Goal: Task Accomplishment & Management: Use online tool/utility

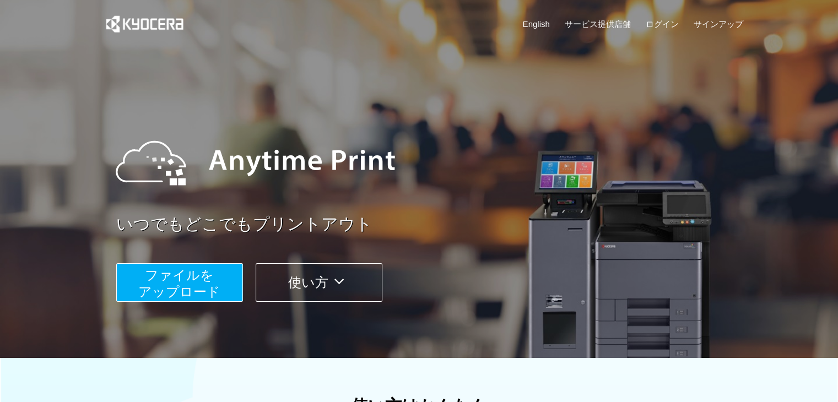
click at [181, 285] on span "ファイルを ​​アップロード" at bounding box center [179, 283] width 82 height 31
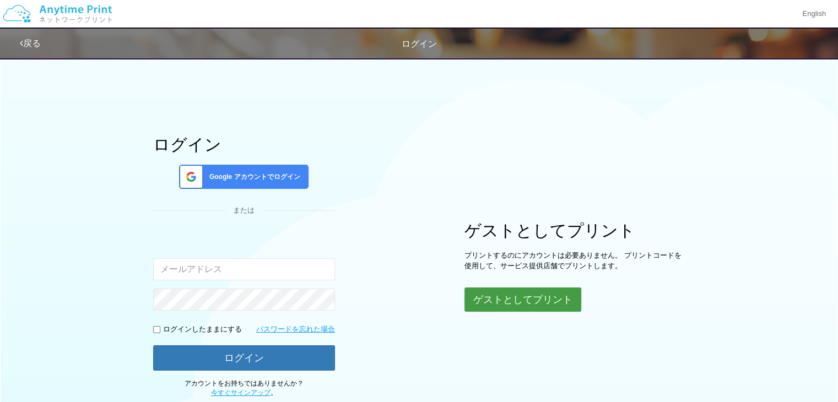
click at [531, 300] on button "ゲストとしてプリント" at bounding box center [522, 300] width 117 height 24
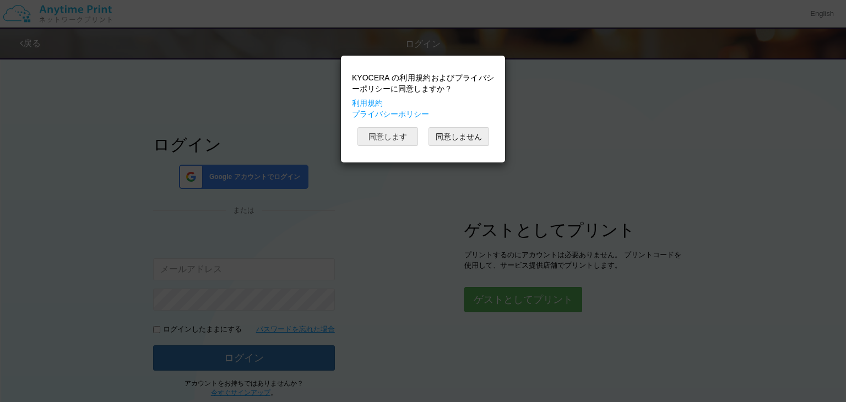
click at [386, 136] on button "同意します" at bounding box center [388, 136] width 61 height 19
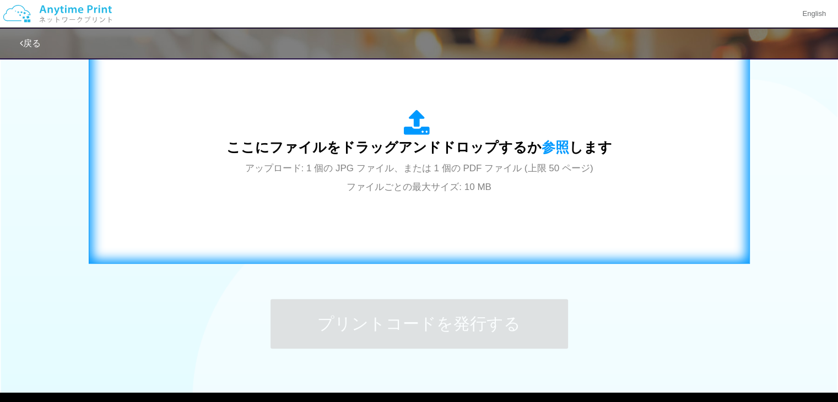
scroll to position [386, 0]
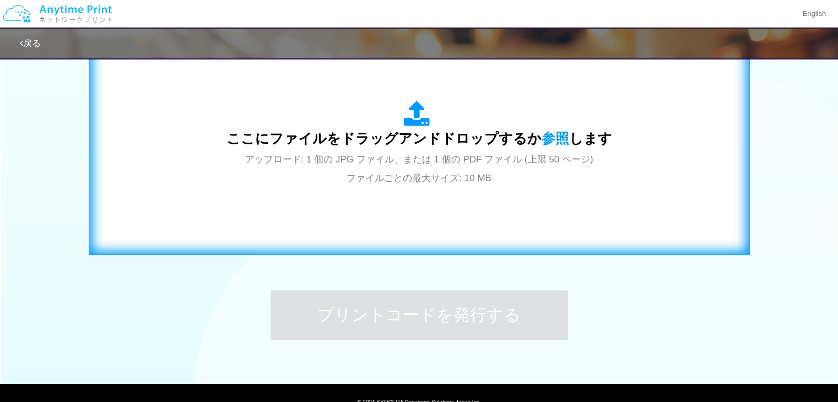
click at [415, 122] on icon at bounding box center [419, 115] width 31 height 28
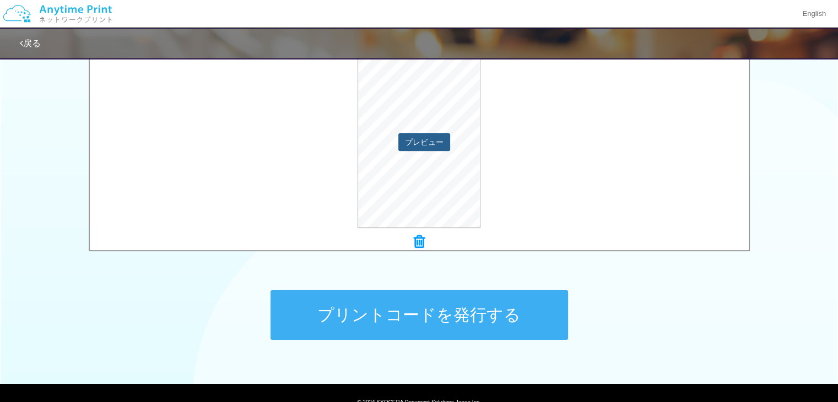
click at [421, 145] on button "プレビュー" at bounding box center [424, 142] width 52 height 18
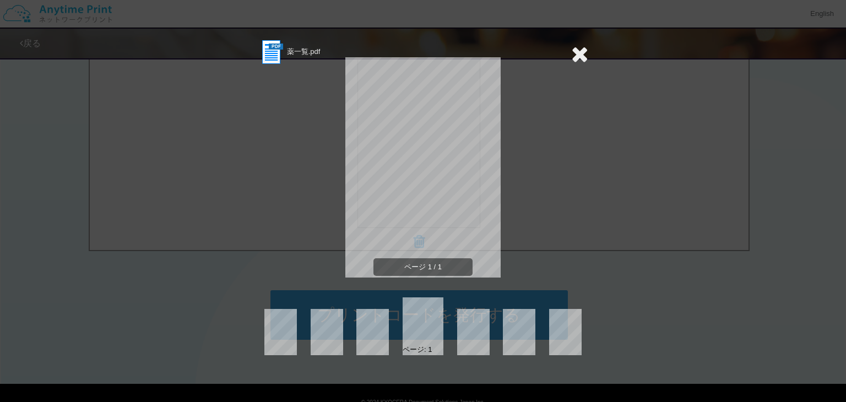
click at [581, 55] on icon at bounding box center [579, 54] width 17 height 22
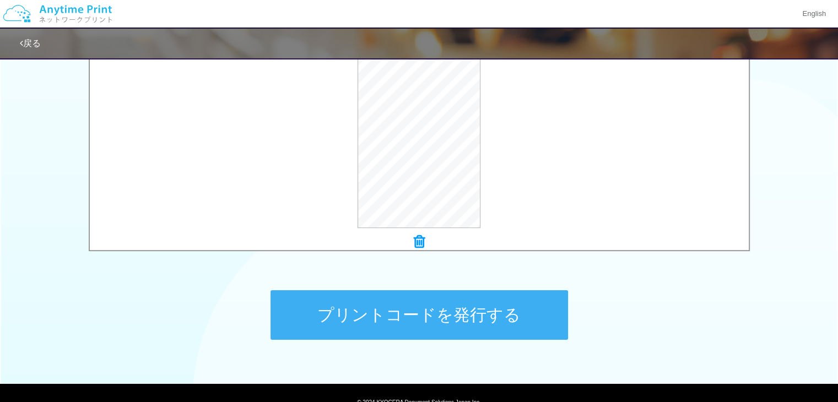
click at [416, 319] on button "プリントコードを発行する" at bounding box center [418, 315] width 297 height 50
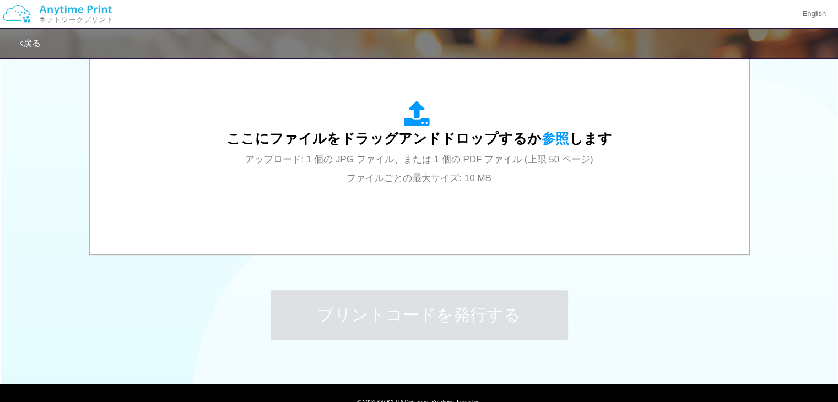
scroll to position [0, 0]
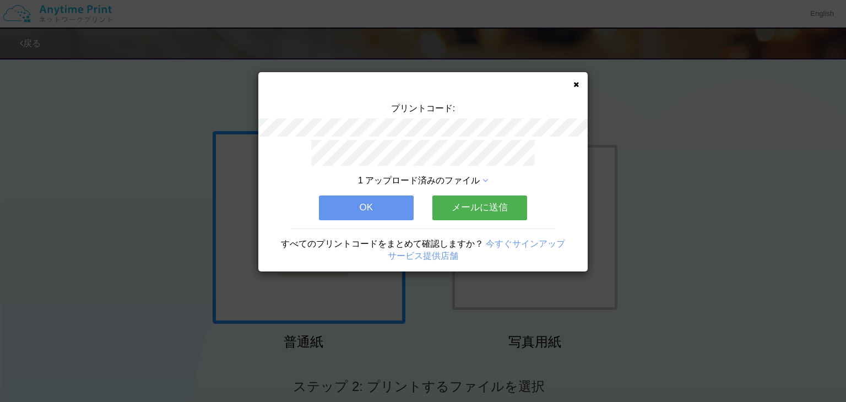
click at [475, 203] on button "メールに送信" at bounding box center [479, 208] width 95 height 24
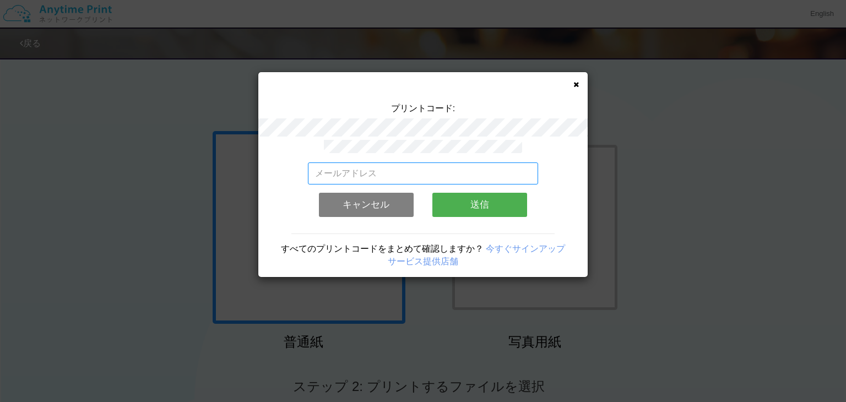
click at [320, 168] on input "email" at bounding box center [423, 174] width 231 height 22
paste input "[EMAIL_ADDRESS][DOMAIN_NAME]"
type input "[EMAIL_ADDRESS][DOMAIN_NAME]"
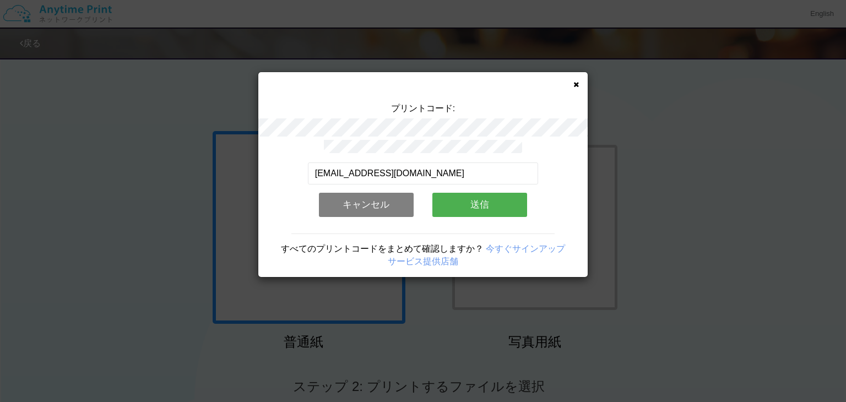
click at [483, 201] on button "送信" at bounding box center [479, 205] width 95 height 24
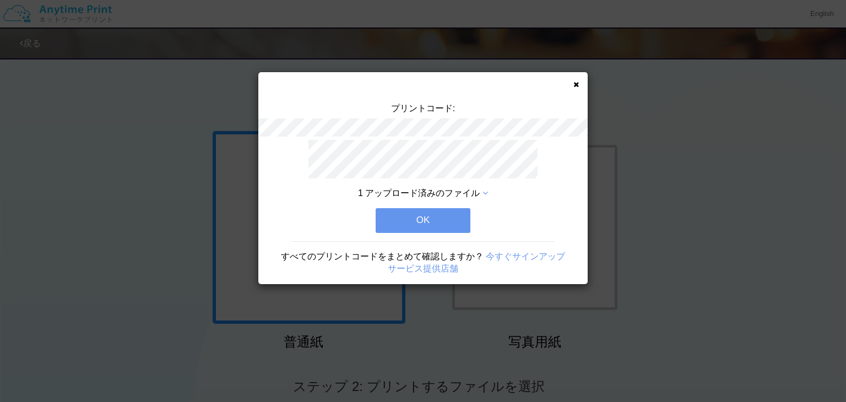
click at [426, 218] on button "OK" at bounding box center [423, 220] width 95 height 24
